Goal: Transaction & Acquisition: Purchase product/service

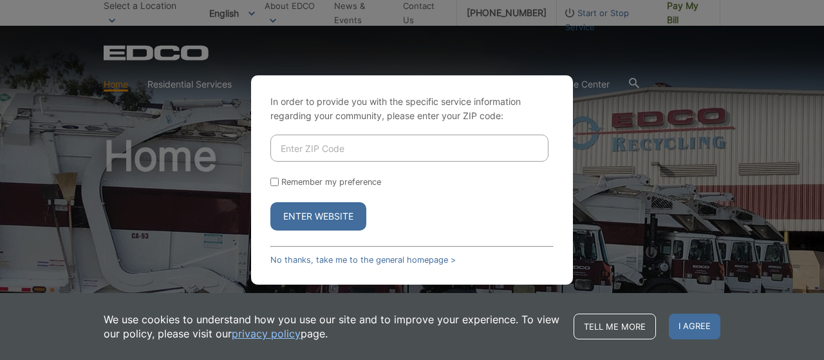
click at [382, 154] on input "Enter ZIP Code" at bounding box center [409, 148] width 278 height 27
type input "92069"
click at [309, 217] on button "Enter Website" at bounding box center [318, 216] width 96 height 28
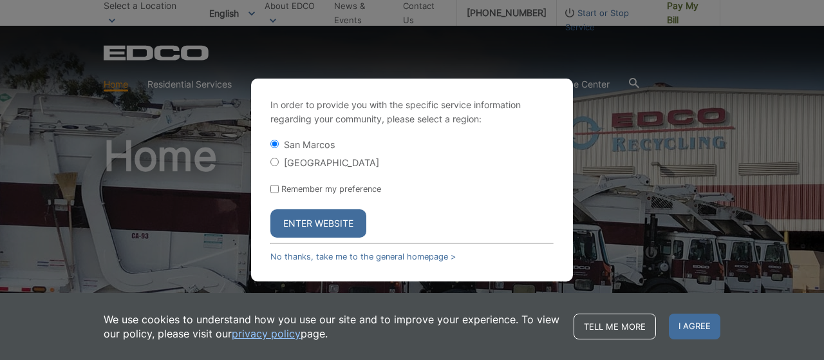
click at [309, 217] on button "Enter Website" at bounding box center [318, 223] width 96 height 28
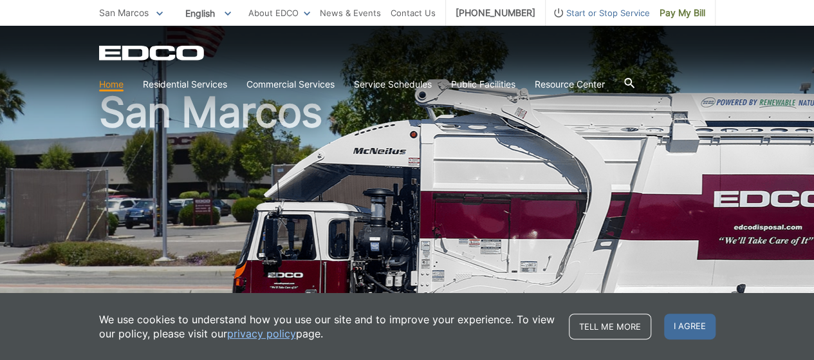
scroll to position [64, 0]
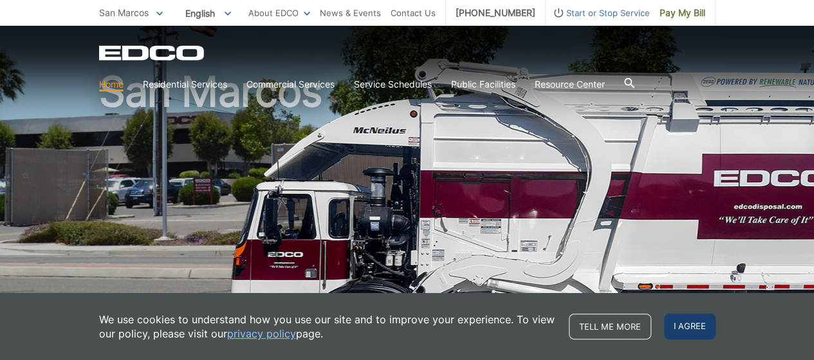
click at [688, 326] on span "I agree" at bounding box center [690, 327] width 52 height 26
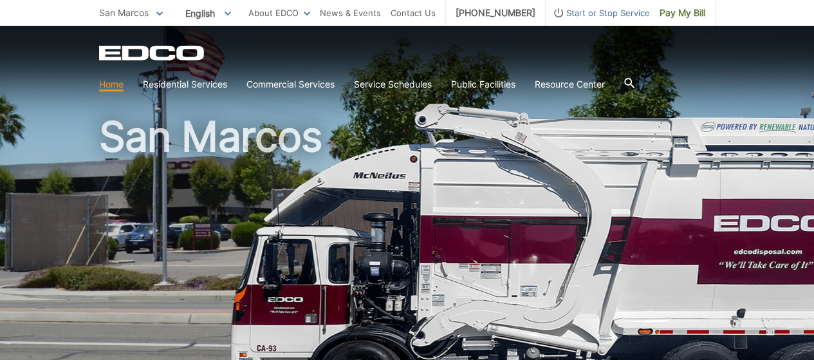
scroll to position [0, 0]
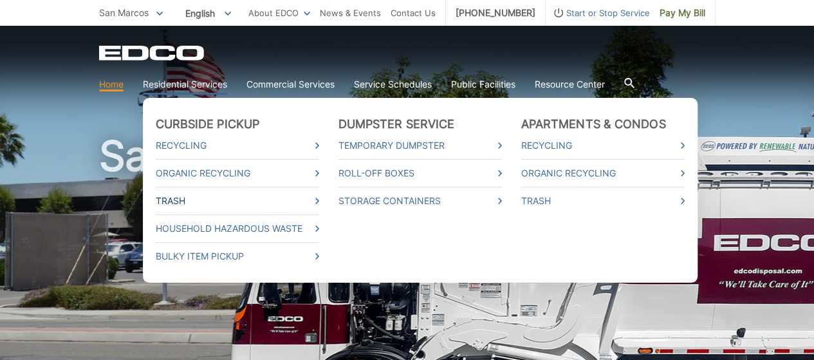
click at [203, 200] on link "Trash" at bounding box center [238, 201] width 164 height 14
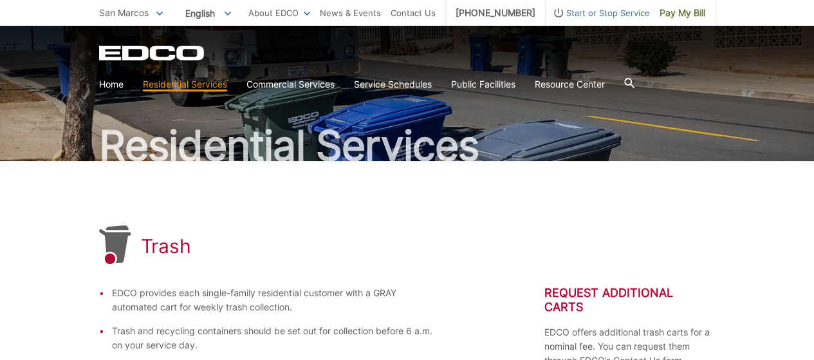
scroll to position [129, 0]
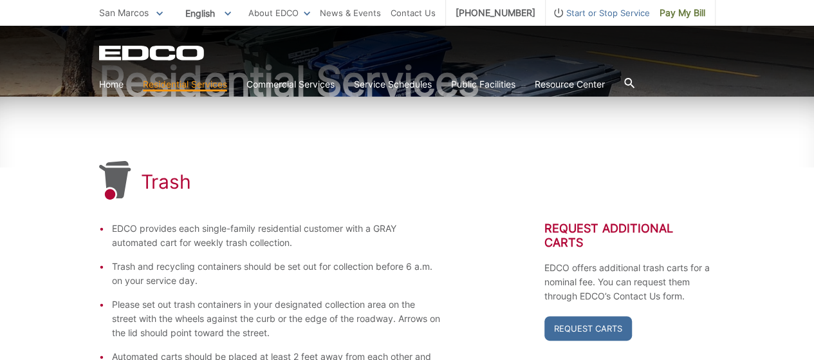
click at [334, 179] on div "Trash" at bounding box center [407, 181] width 617 height 41
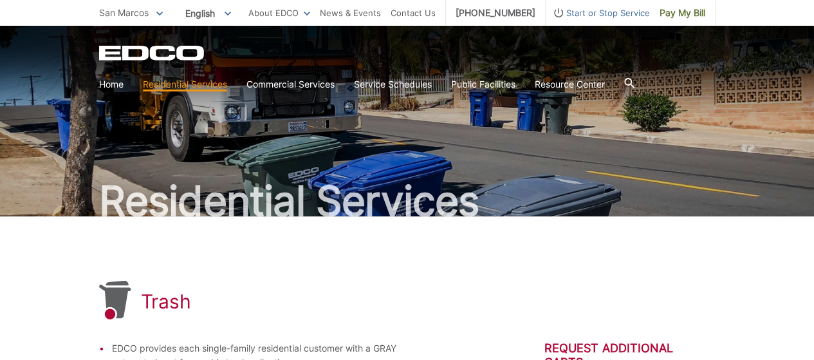
scroll to position [0, 0]
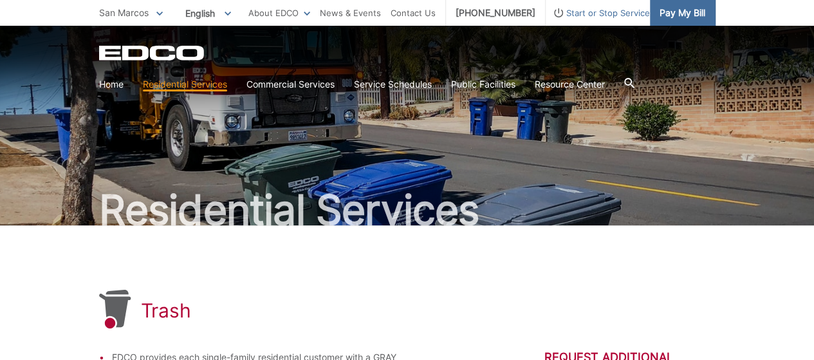
click at [697, 14] on span "Pay My Bill" at bounding box center [683, 13] width 46 height 14
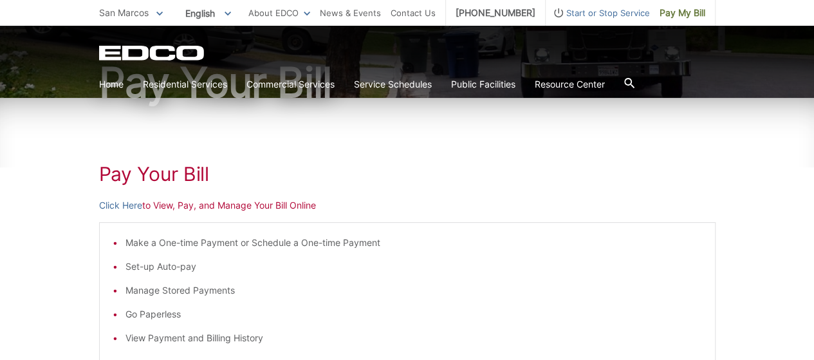
scroll to position [129, 0]
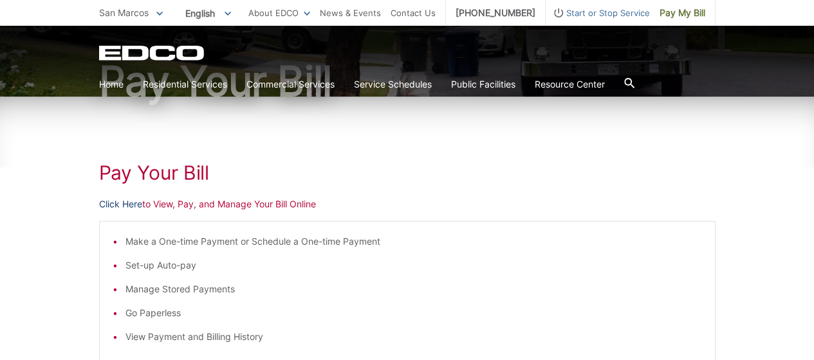
click at [116, 203] on link "Click Here" at bounding box center [120, 204] width 43 height 14
